Goal: Task Accomplishment & Management: Manage account settings

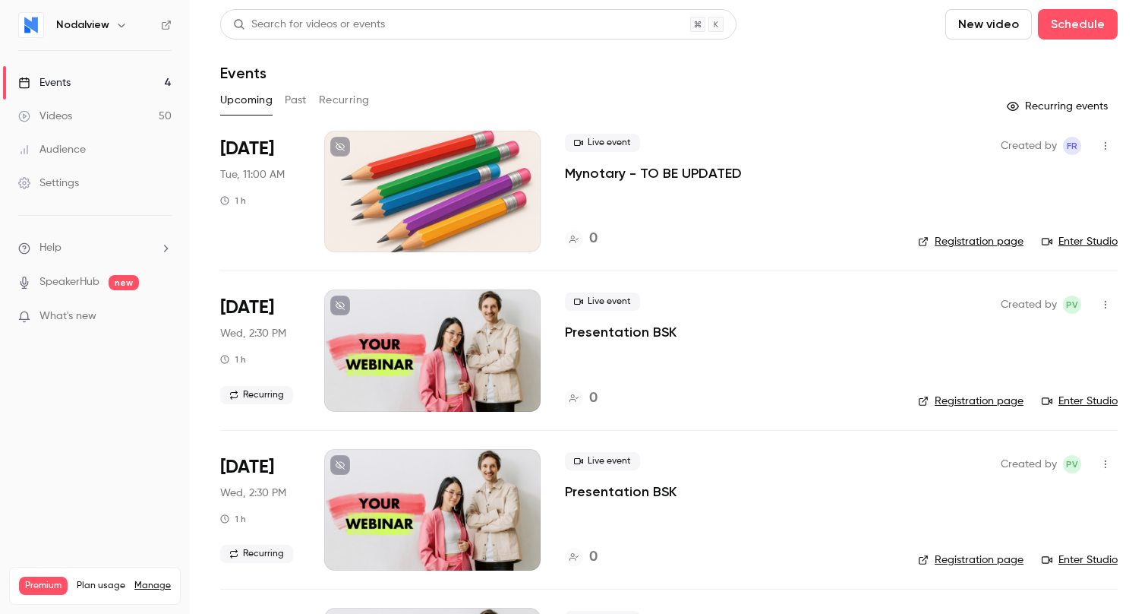
click at [296, 106] on button "Past" at bounding box center [296, 100] width 22 height 24
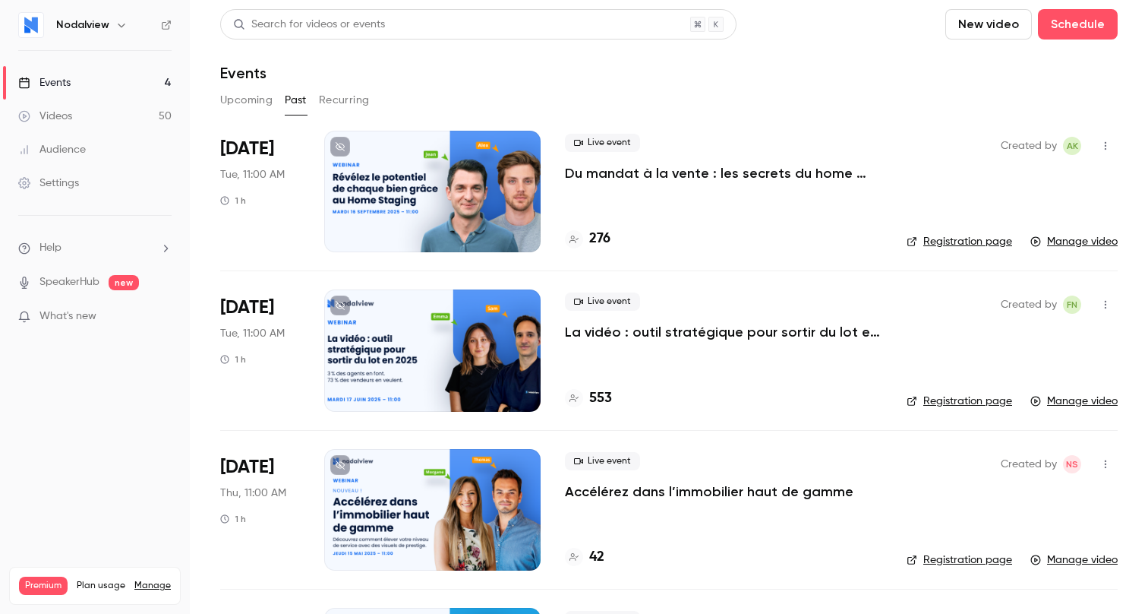
click at [469, 204] on div at bounding box center [432, 192] width 216 height 122
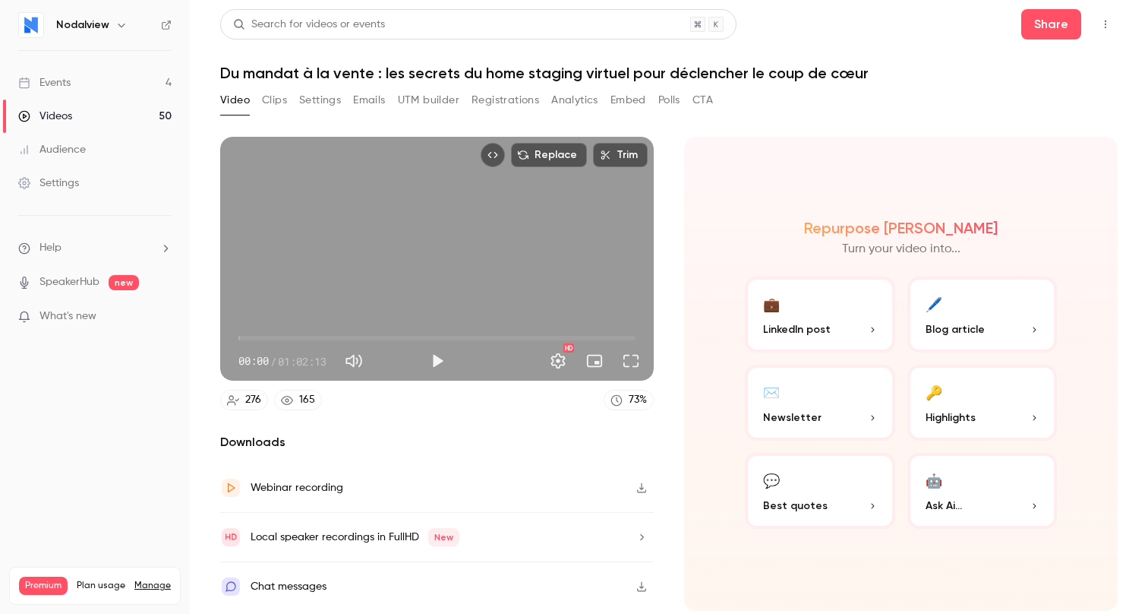
click at [522, 100] on button "Registrations" at bounding box center [506, 100] width 68 height 24
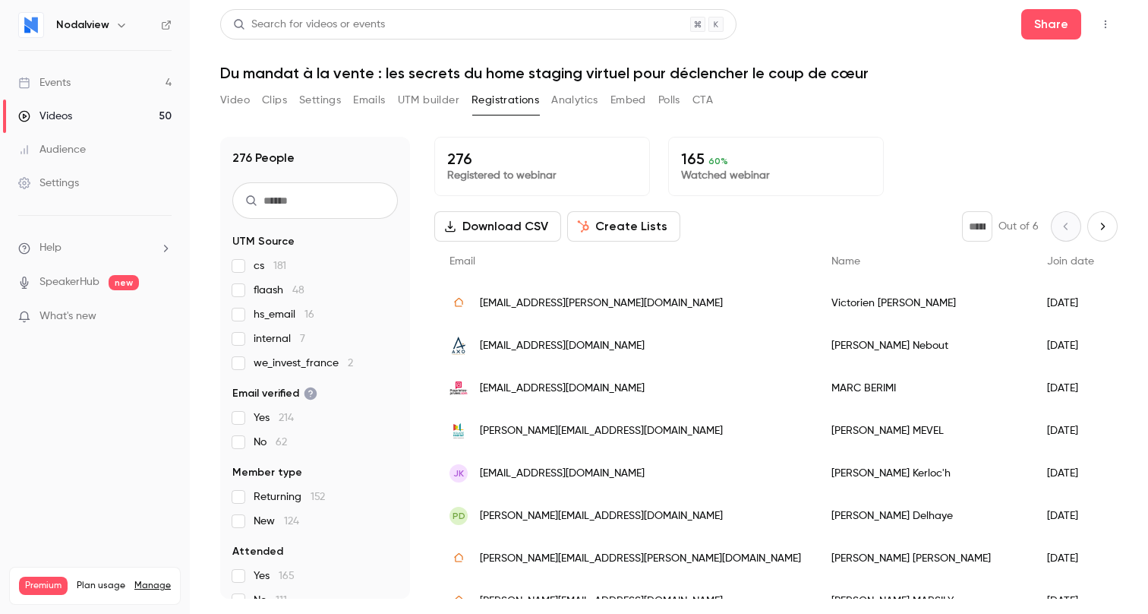
click at [488, 223] on button "Download CSV" at bounding box center [497, 226] width 127 height 30
